Goal: Information Seeking & Learning: Learn about a topic

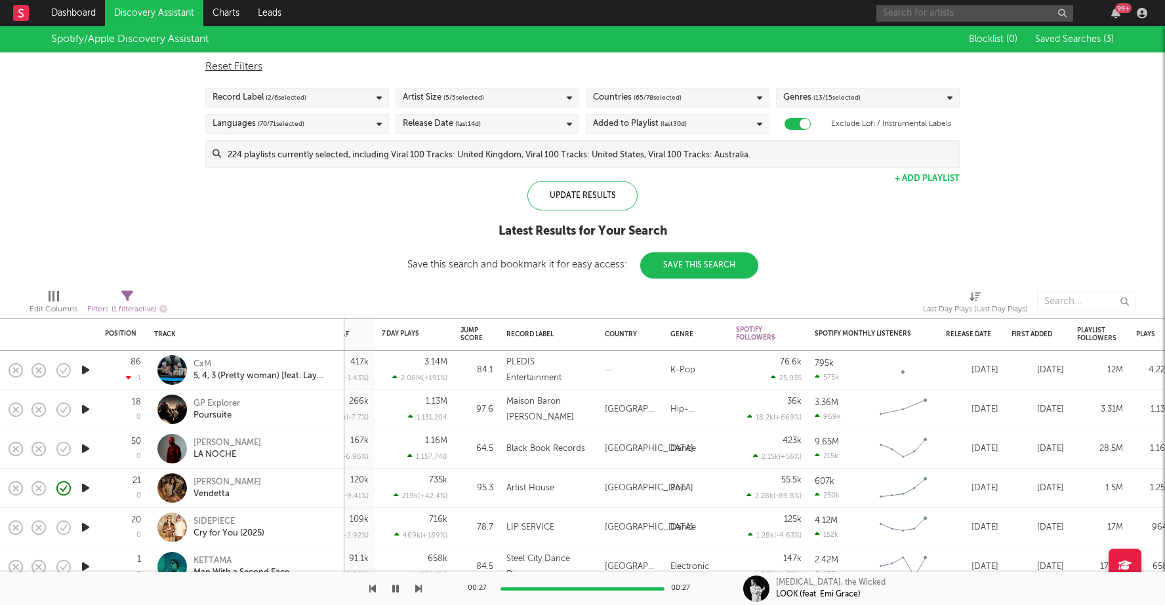
click at [914, 14] on input "text" at bounding box center [974, 13] width 197 height 16
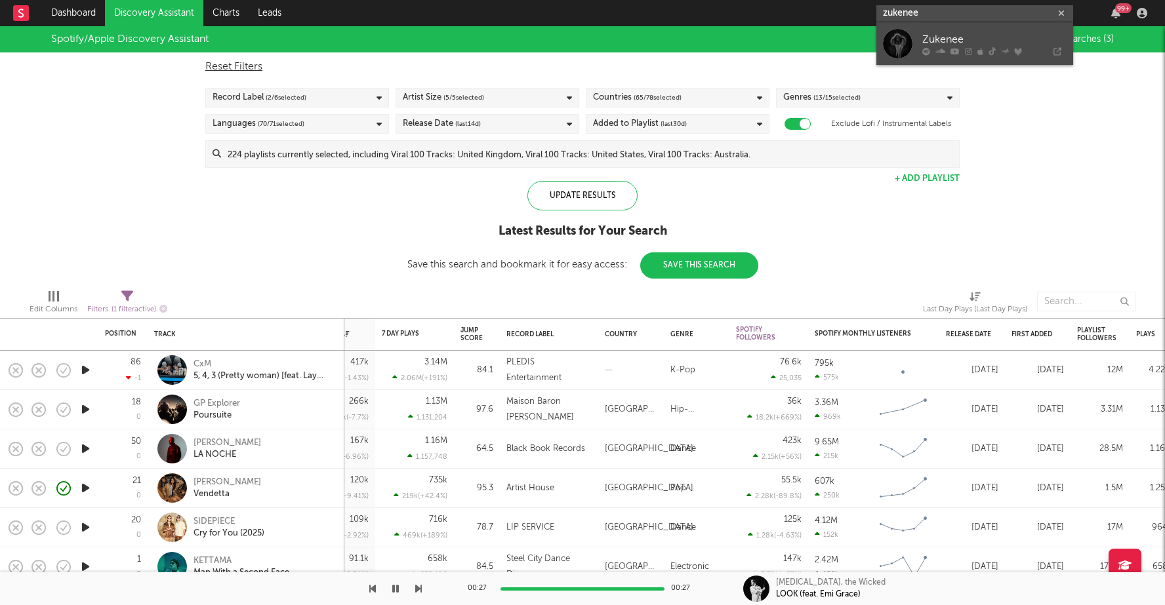
type input "zukenee"
click at [965, 34] on div "Zukenee" at bounding box center [994, 39] width 144 height 16
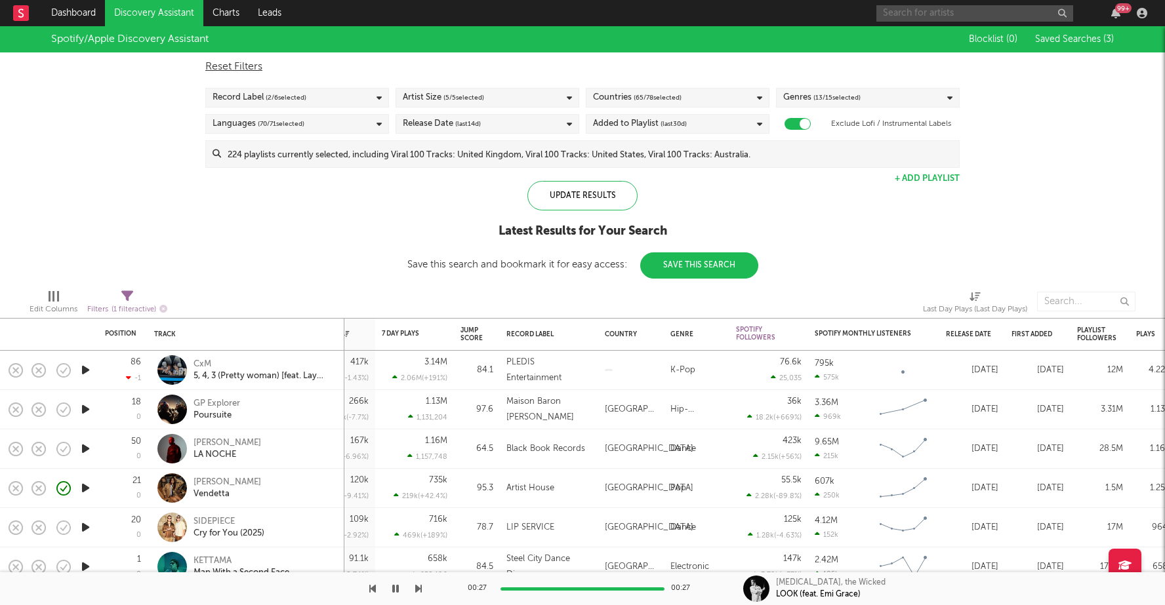
click at [973, 11] on input "text" at bounding box center [974, 13] width 197 height 16
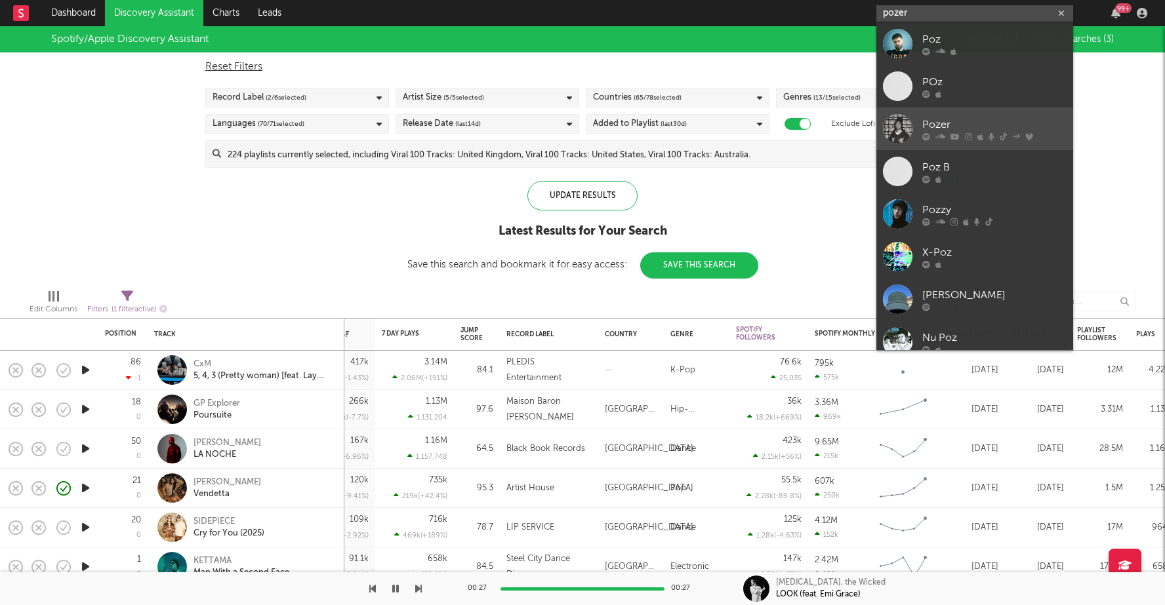
type input "pozer"
click at [939, 138] on icon at bounding box center [940, 136] width 10 height 8
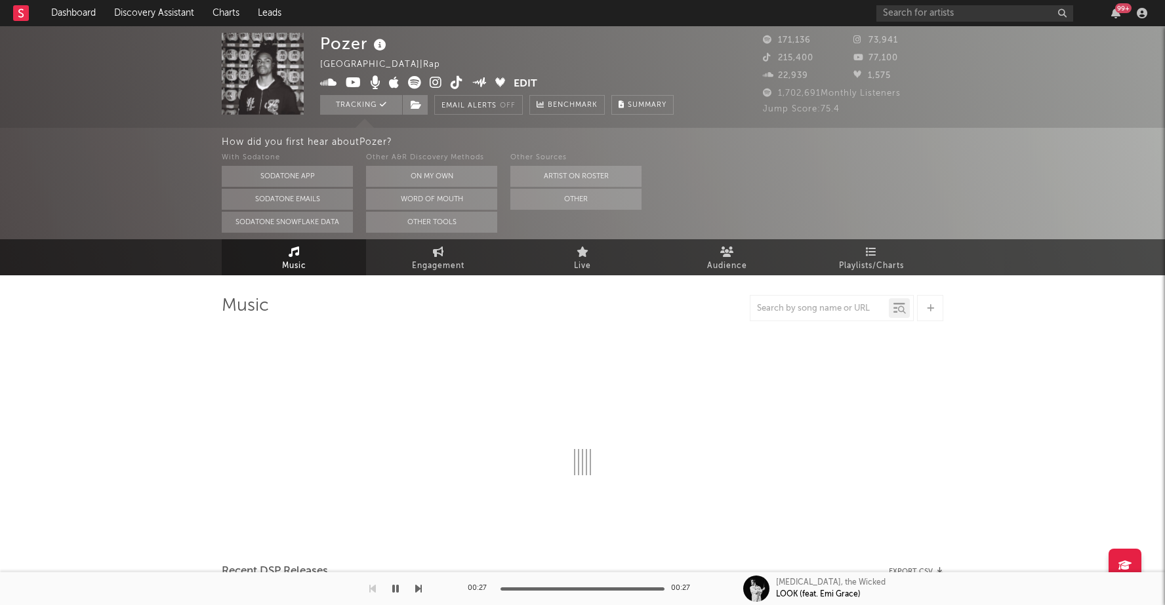
select select "6m"
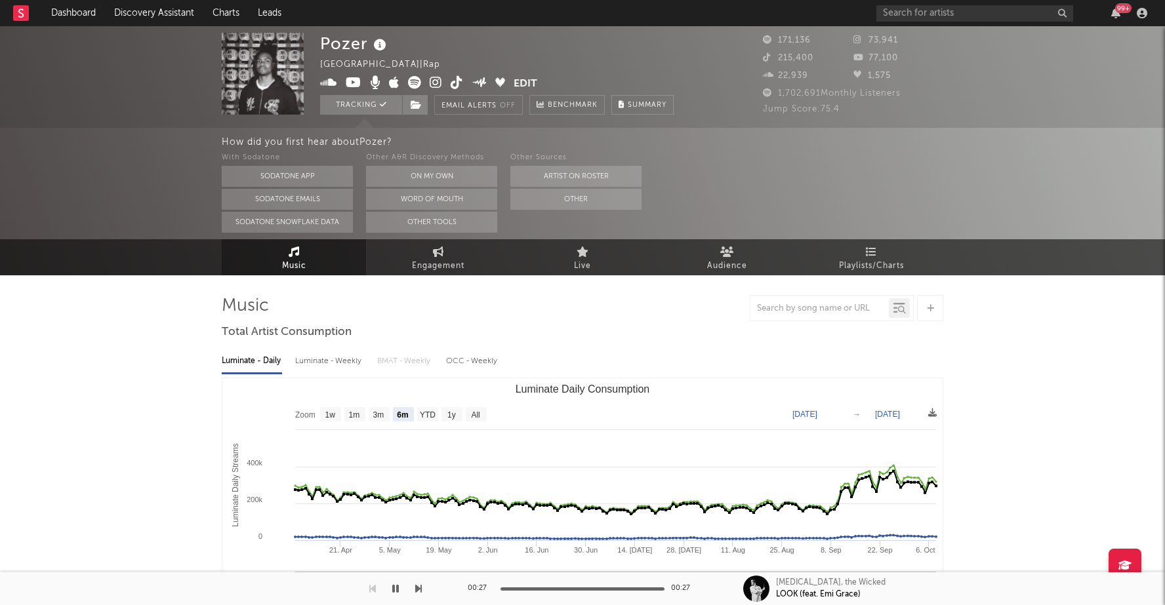
click at [349, 361] on div "Luminate - Weekly" at bounding box center [329, 361] width 69 height 22
select select "1w"
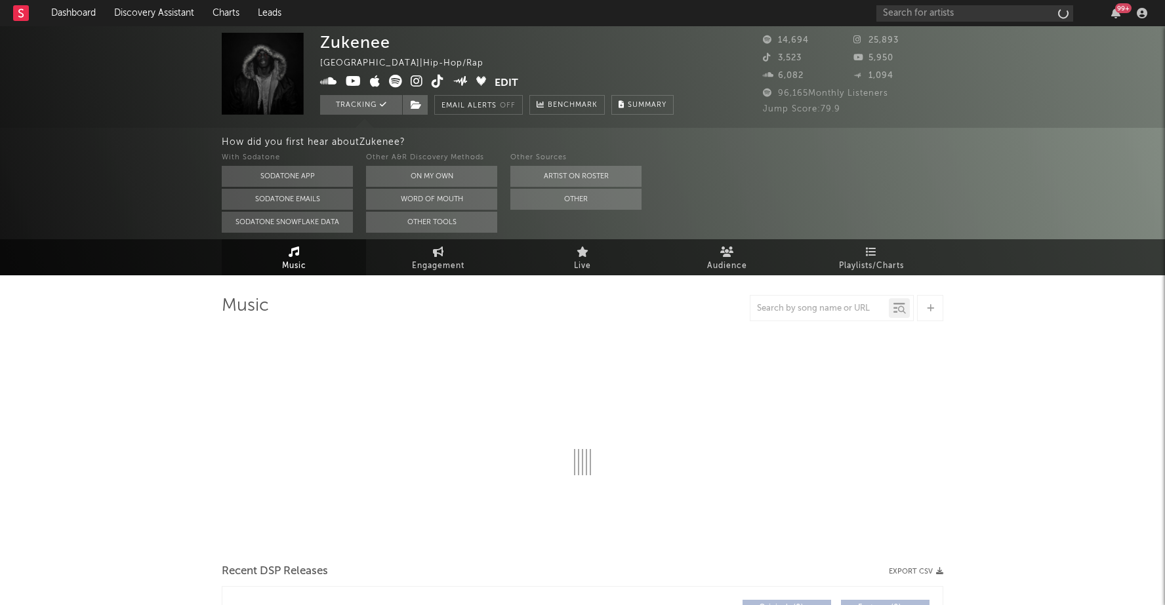
select select "6m"
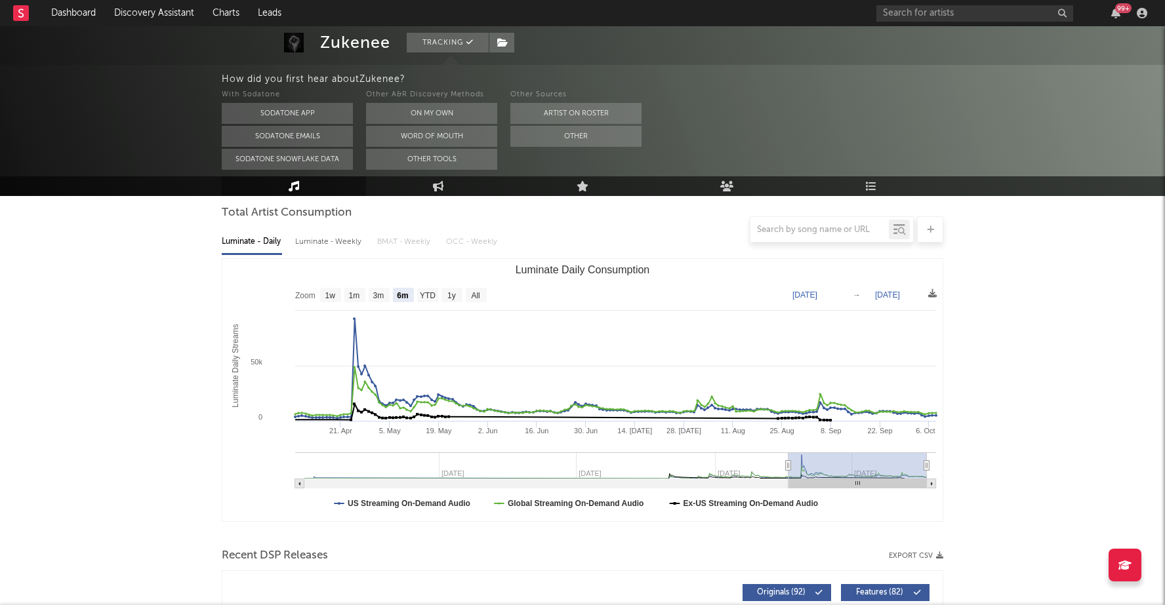
scroll to position [119, 0]
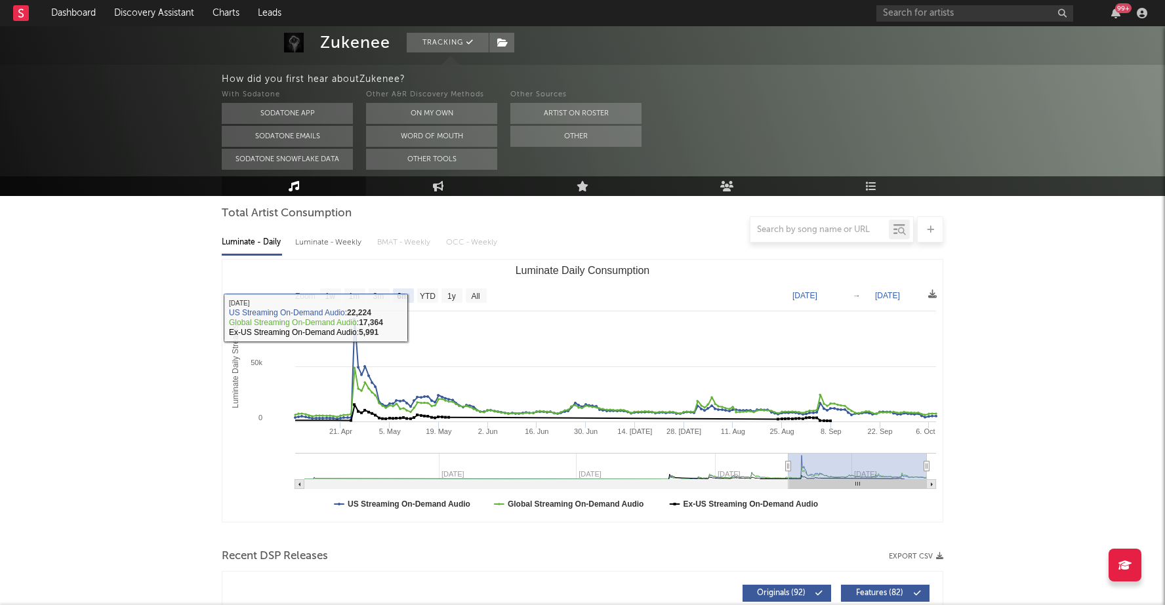
click at [356, 241] on div at bounding box center [582, 229] width 721 height 26
click at [350, 241] on div at bounding box center [582, 229] width 721 height 26
click at [334, 243] on div "Luminate - Weekly" at bounding box center [329, 242] width 69 height 22
select select "6m"
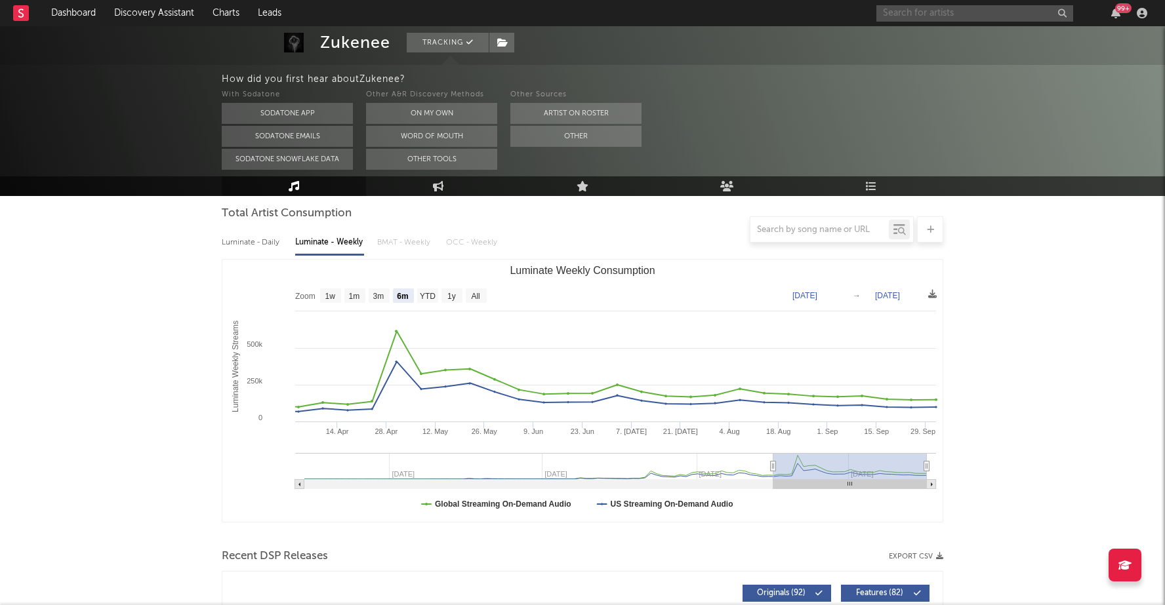
click at [955, 10] on input "text" at bounding box center [974, 13] width 197 height 16
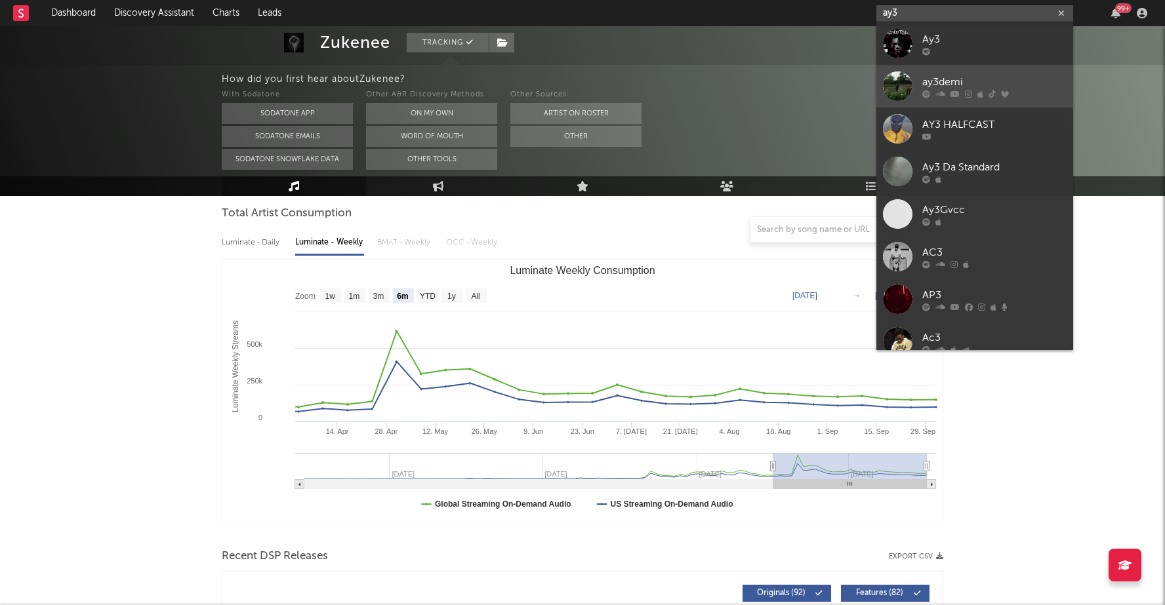
type input "ay3"
click at [935, 72] on link "ay3demi" at bounding box center [974, 86] width 197 height 43
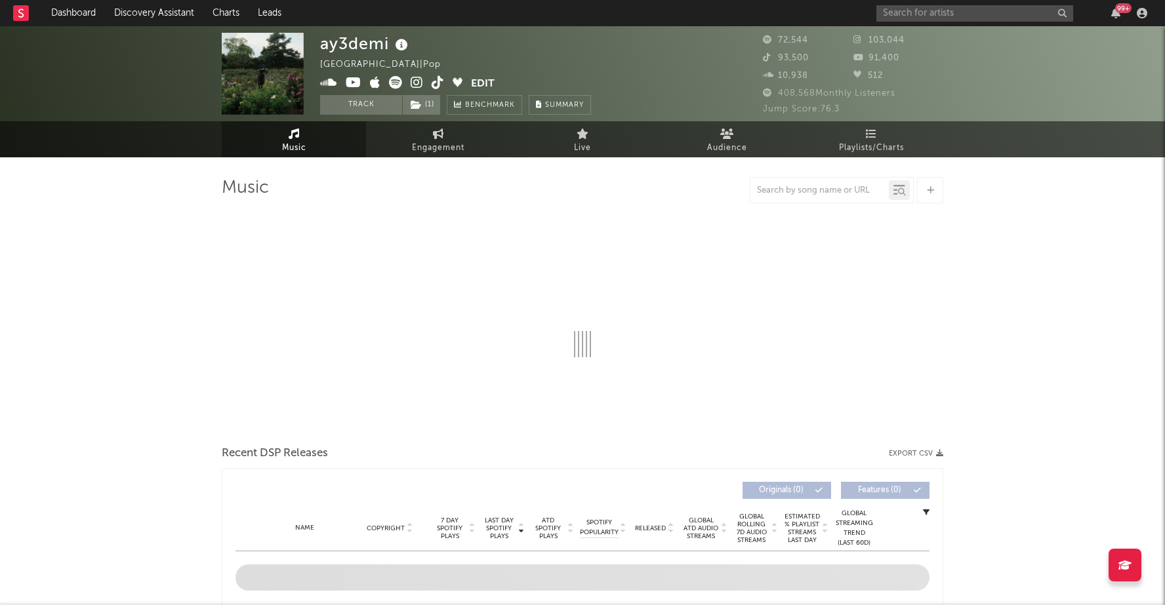
select select "6m"
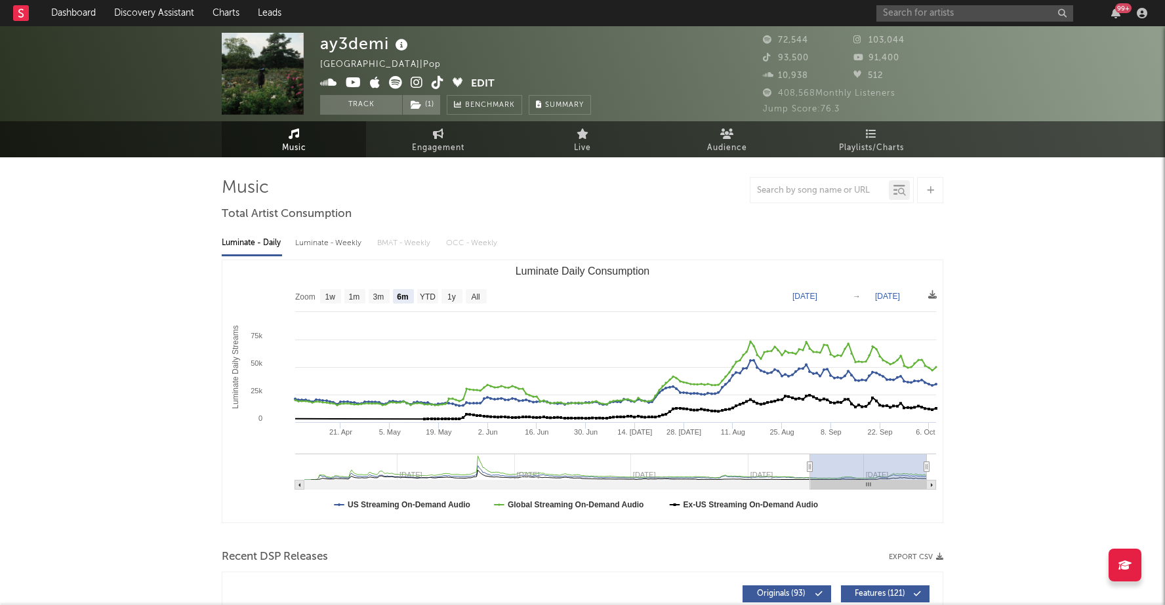
click at [307, 247] on div "Luminate - Weekly" at bounding box center [329, 243] width 69 height 22
select select "6m"
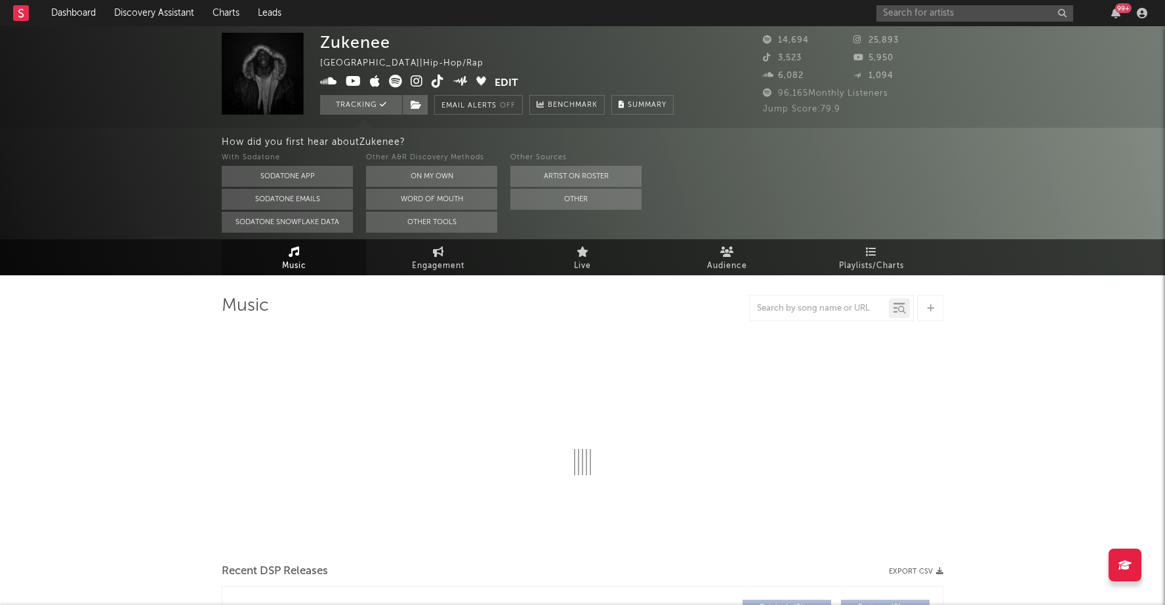
select select "6m"
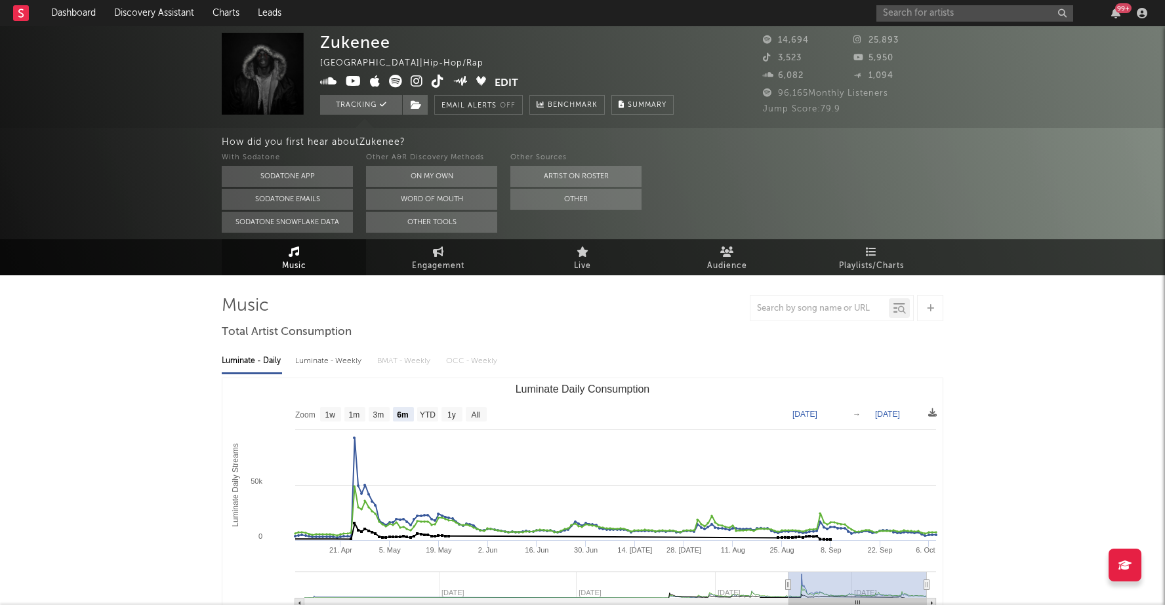
click at [327, 361] on div "Luminate - Weekly" at bounding box center [329, 361] width 69 height 22
select select "6m"
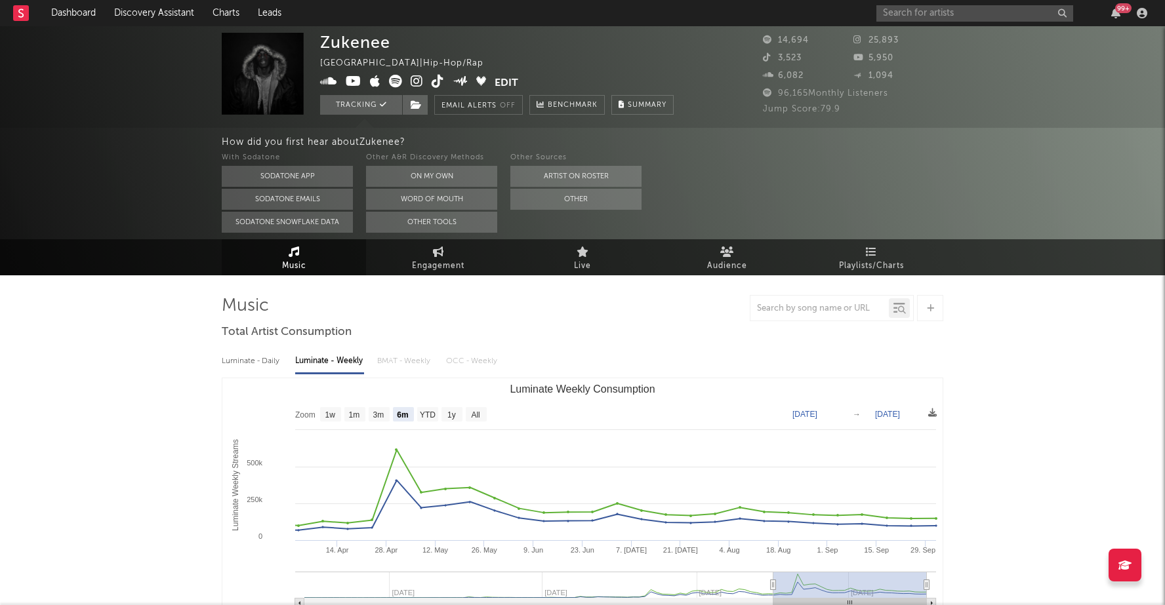
click at [266, 359] on div "Luminate - Daily" at bounding box center [252, 361] width 60 height 22
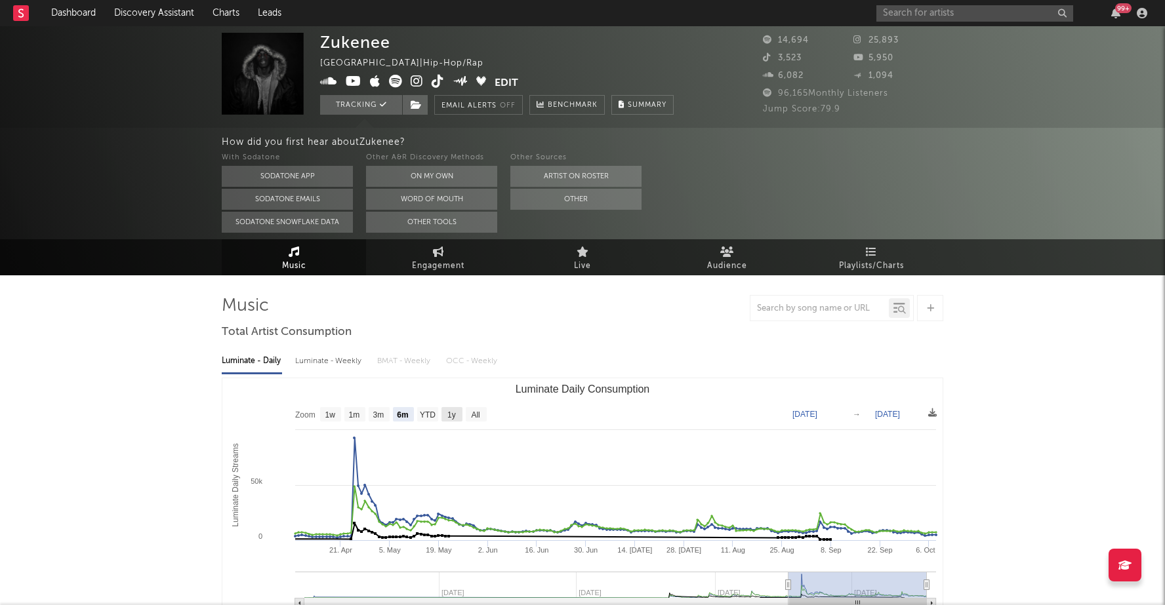
click at [449, 416] on text "1y" at bounding box center [451, 414] width 9 height 9
select select "1y"
type input "2024-10-08"
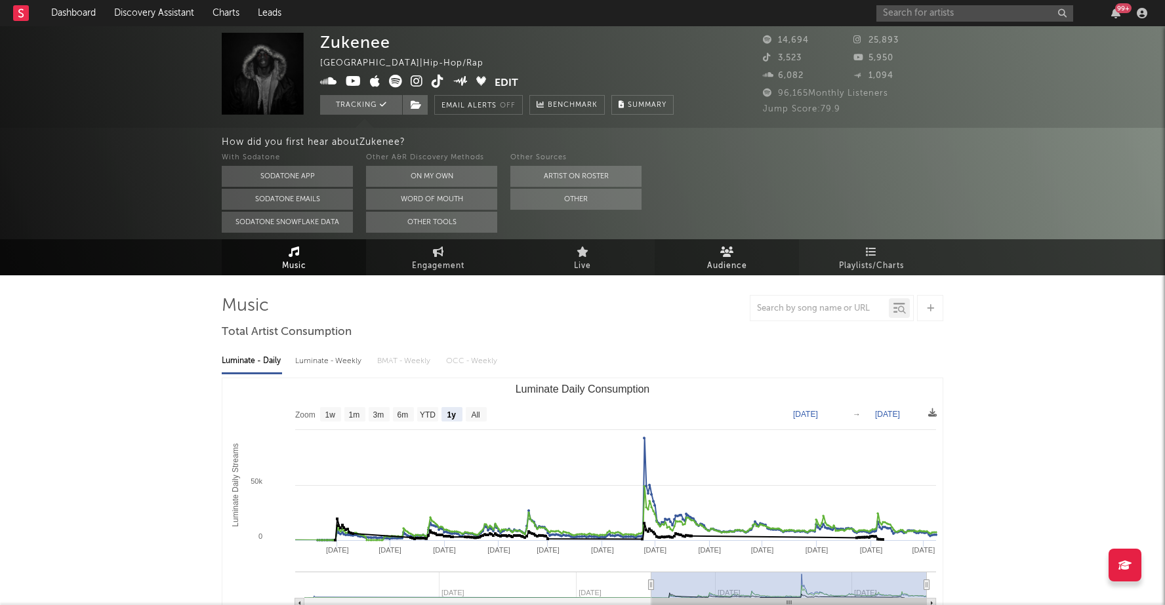
click at [720, 252] on icon at bounding box center [727, 252] width 14 height 10
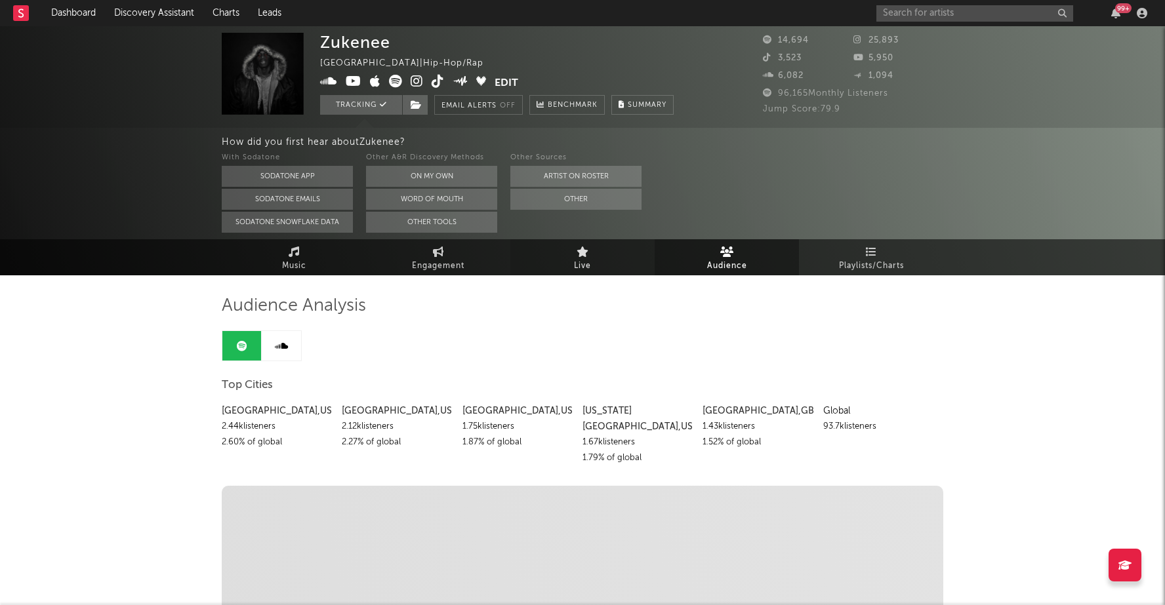
click at [576, 265] on span "Live" at bounding box center [582, 266] width 17 height 16
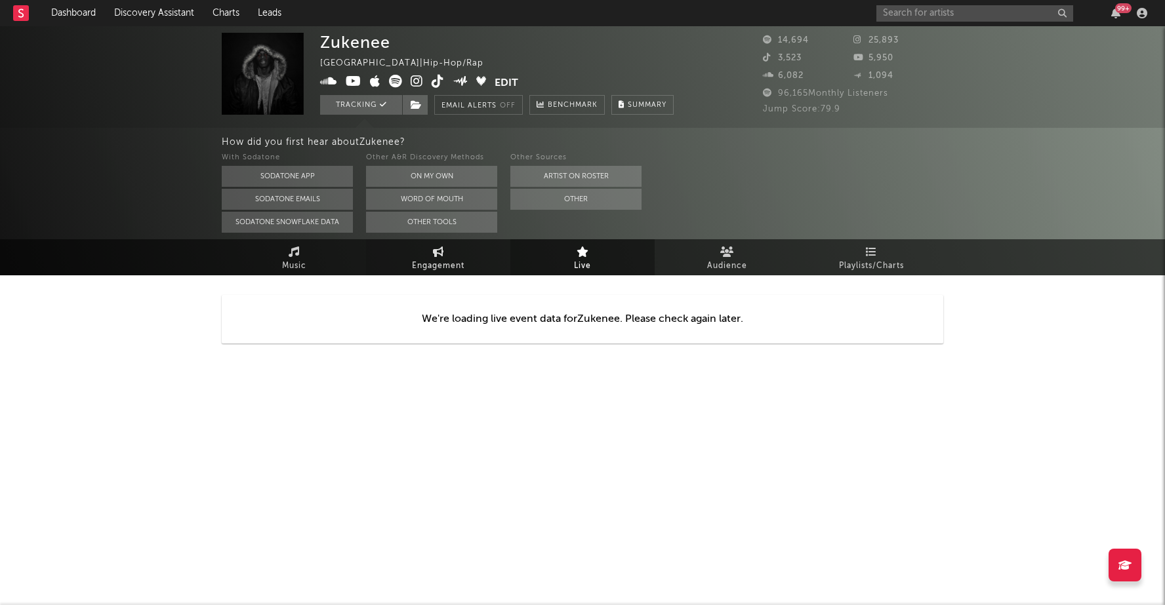
click at [443, 264] on span "Engagement" at bounding box center [438, 266] width 52 height 16
select select "1w"
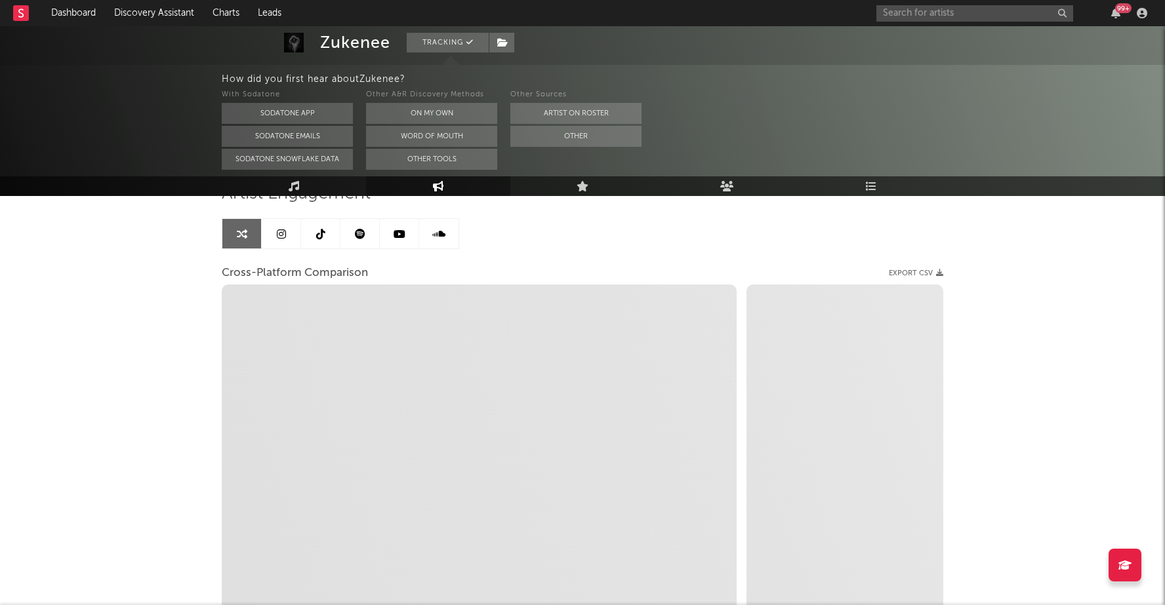
scroll to position [115, 0]
select select "1m"
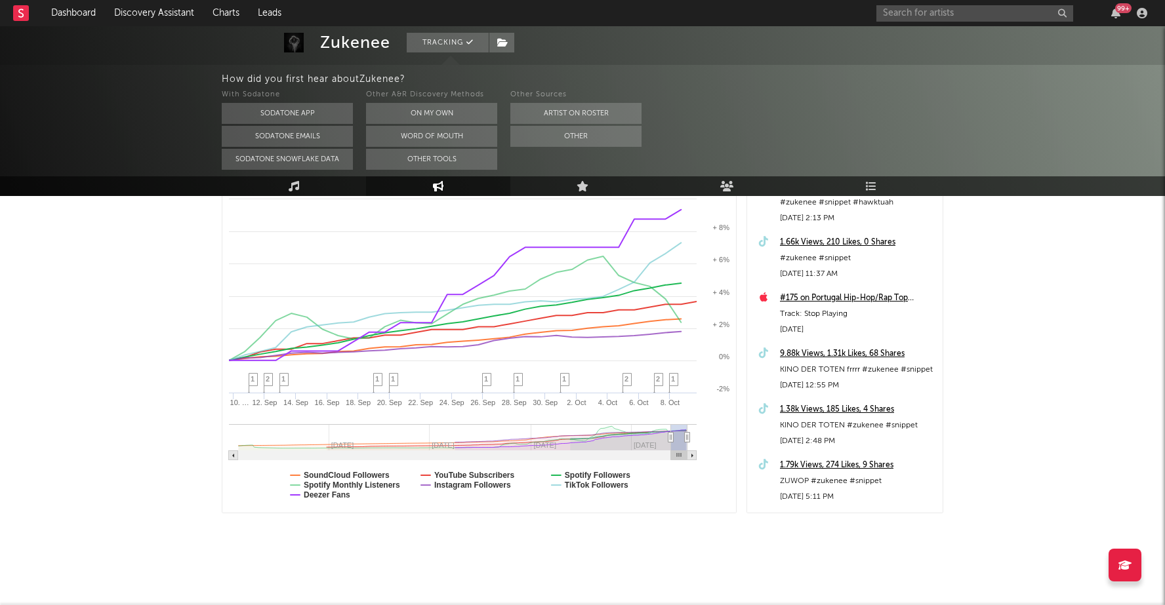
scroll to position [0, 0]
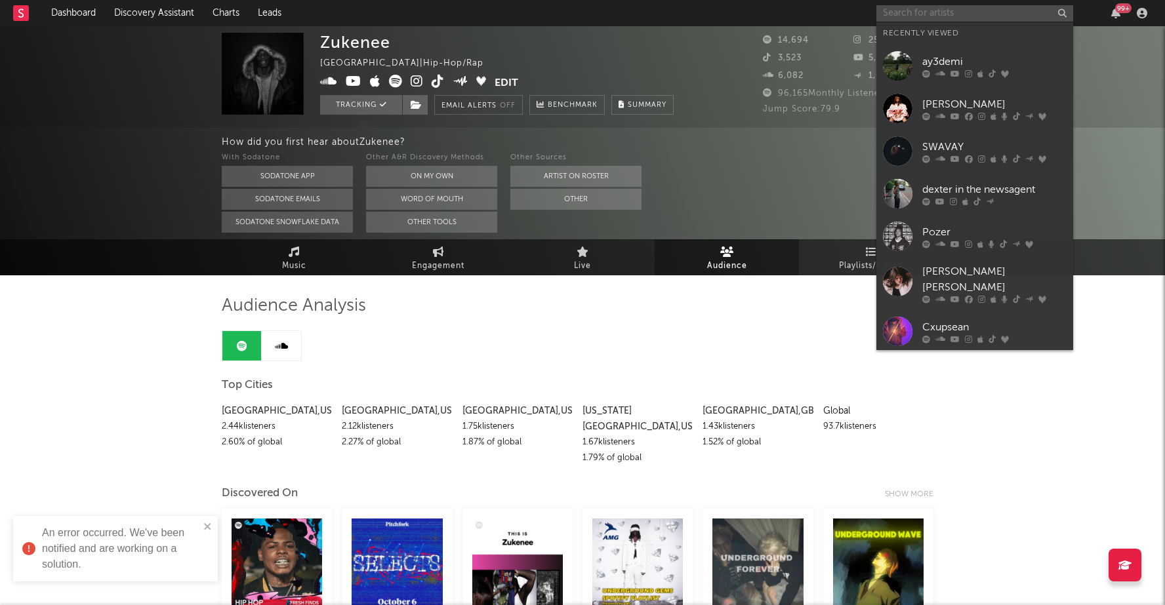
click at [975, 12] on input "text" at bounding box center [974, 13] width 197 height 16
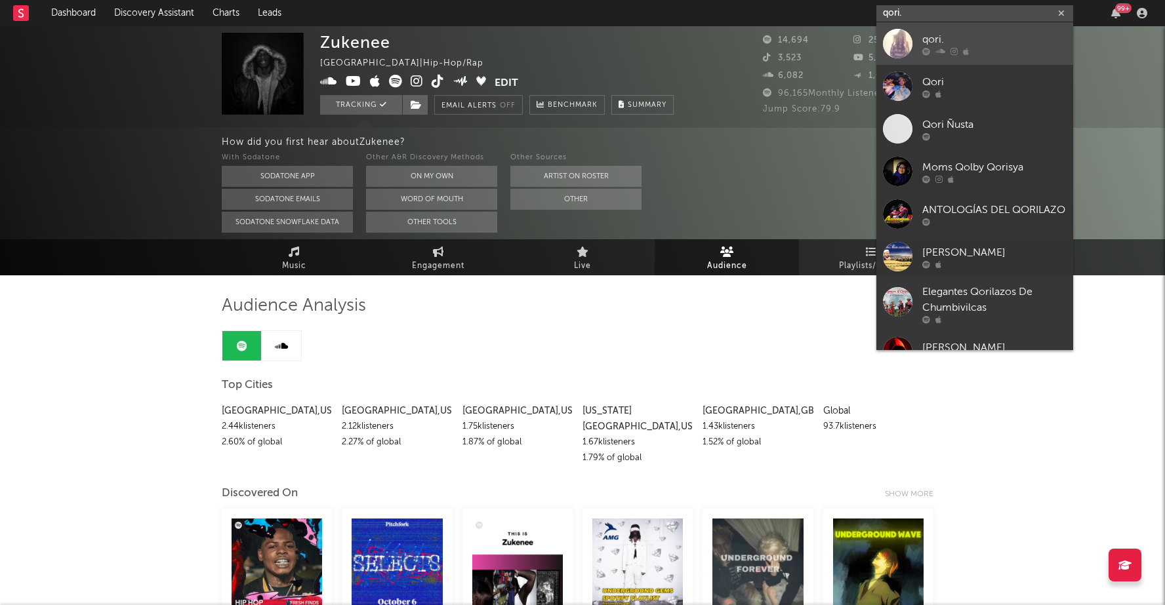
type input "qori."
click at [917, 44] on link "qori." at bounding box center [974, 43] width 197 height 43
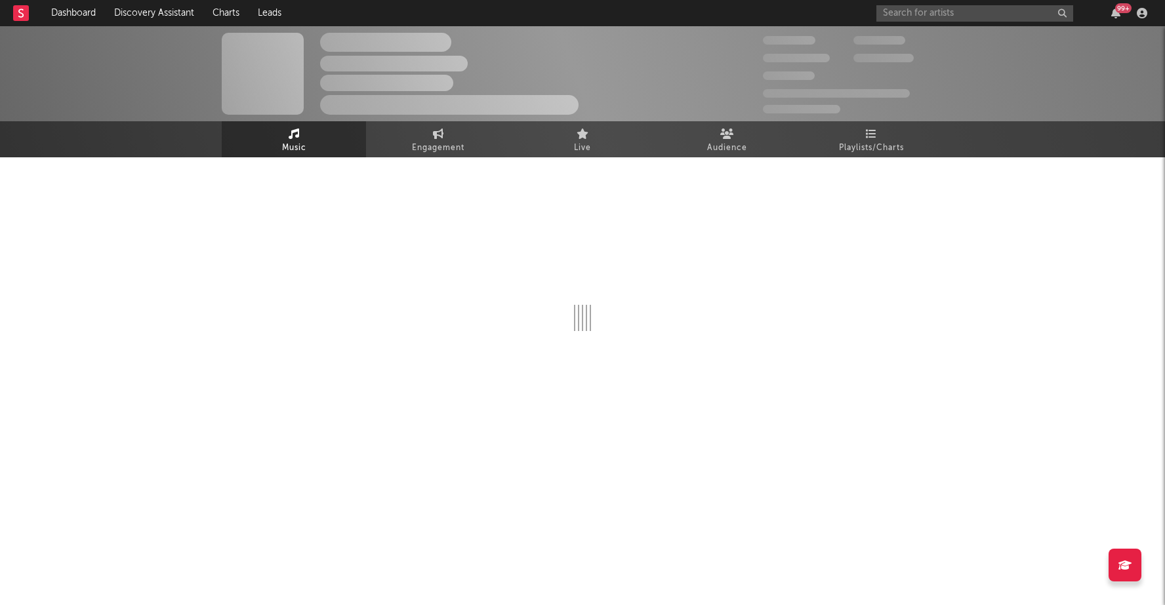
select select "1w"
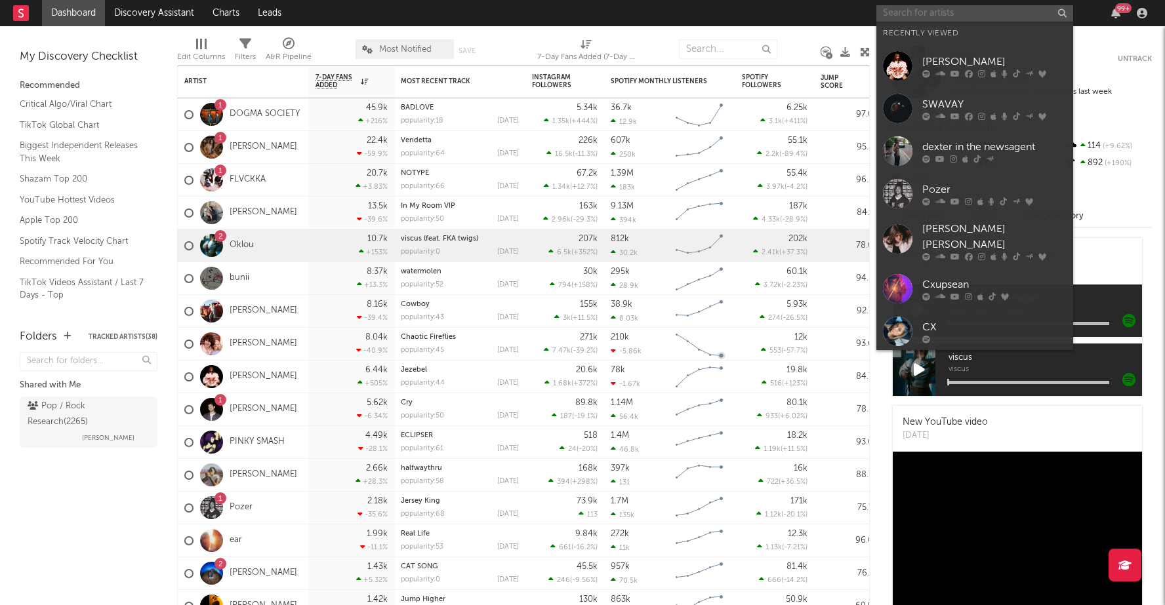
click at [939, 9] on input "text" at bounding box center [974, 13] width 197 height 16
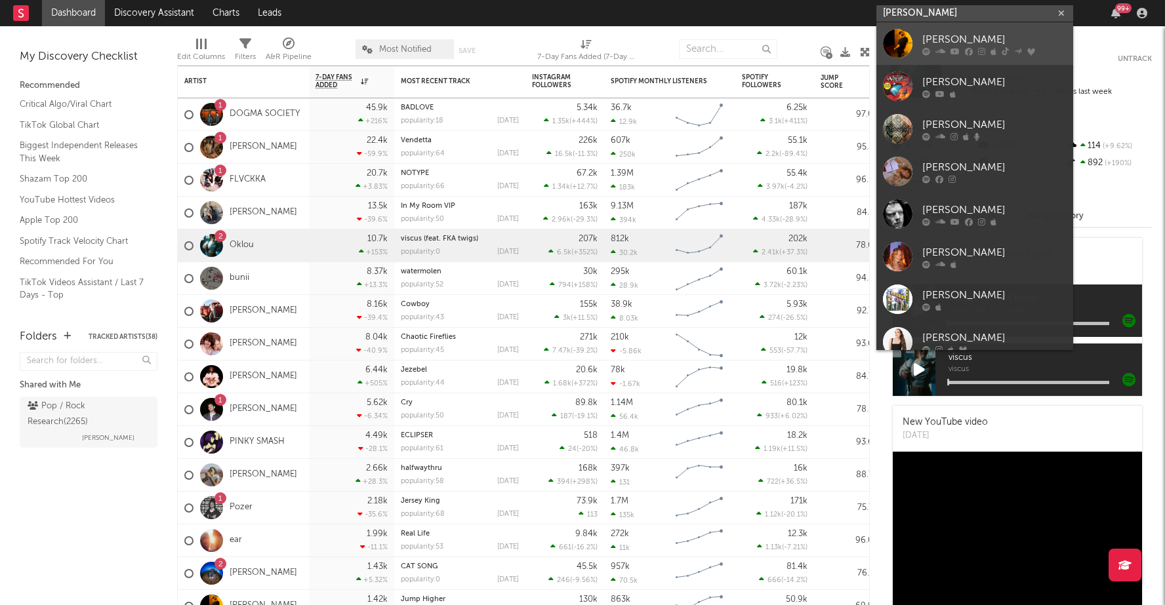
type input "riordan"
click at [930, 45] on div "[PERSON_NAME]" at bounding box center [994, 39] width 144 height 16
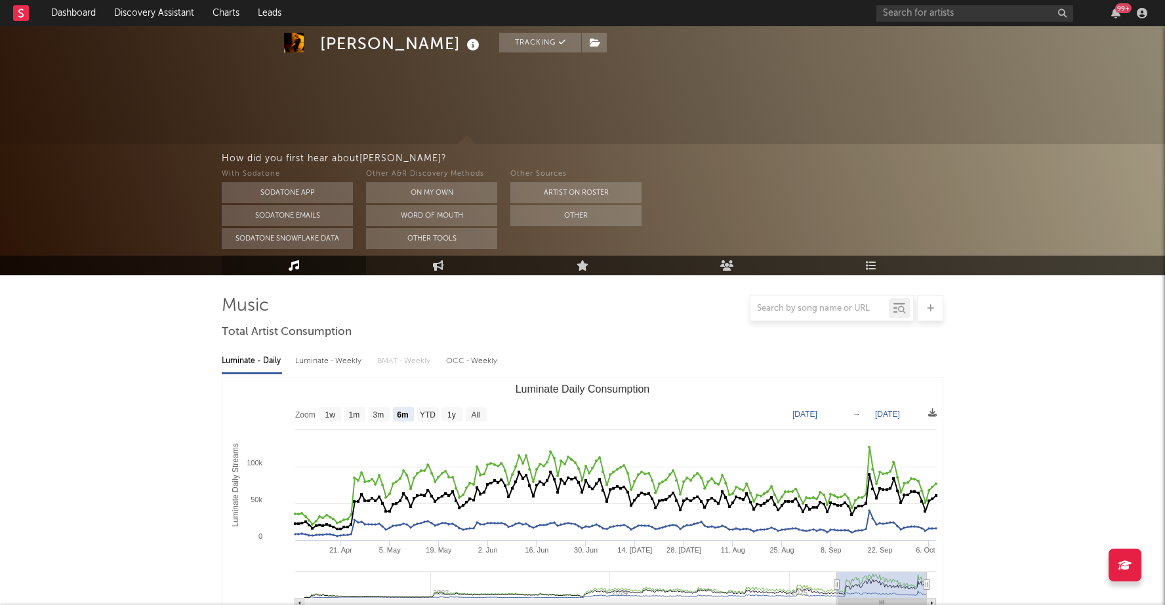
select select "6m"
